Goal: Transaction & Acquisition: Download file/media

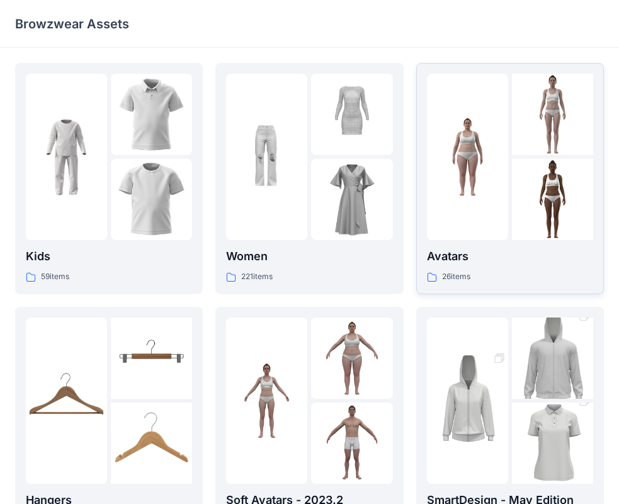
click at [490, 264] on p "Avatars" at bounding box center [510, 256] width 166 height 18
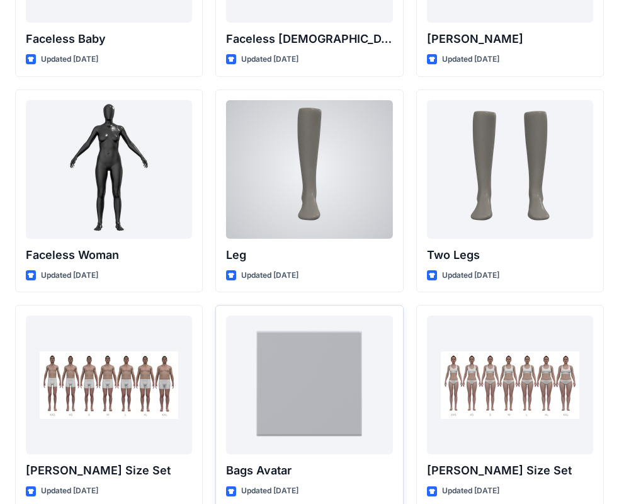
scroll to position [1162, 0]
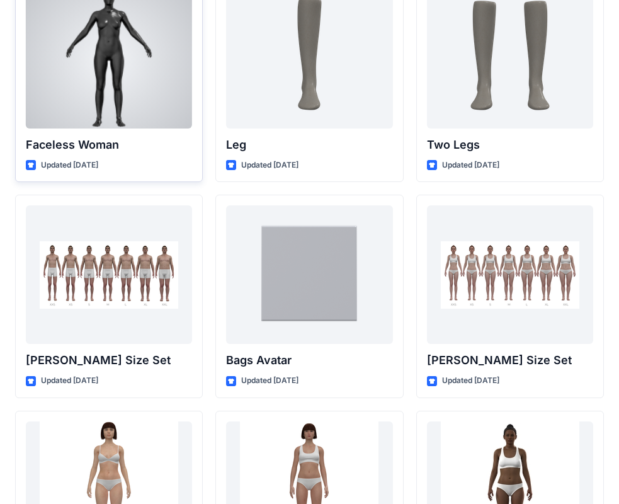
click at [155, 154] on div "Faceless Woman Updated [DATE]" at bounding box center [109, 80] width 188 height 203
click at [178, 151] on p "Faceless Woman" at bounding box center [109, 145] width 166 height 18
click at [170, 99] on div at bounding box center [109, 59] width 166 height 138
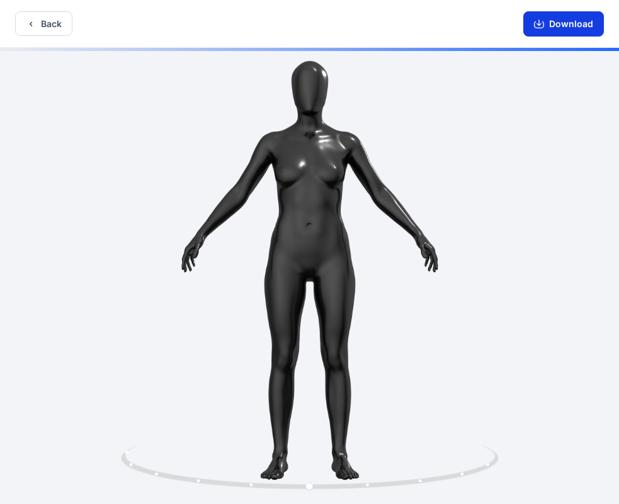
click at [563, 35] on button "Download" at bounding box center [563, 23] width 81 height 25
